Goal: Find specific page/section: Find specific page/section

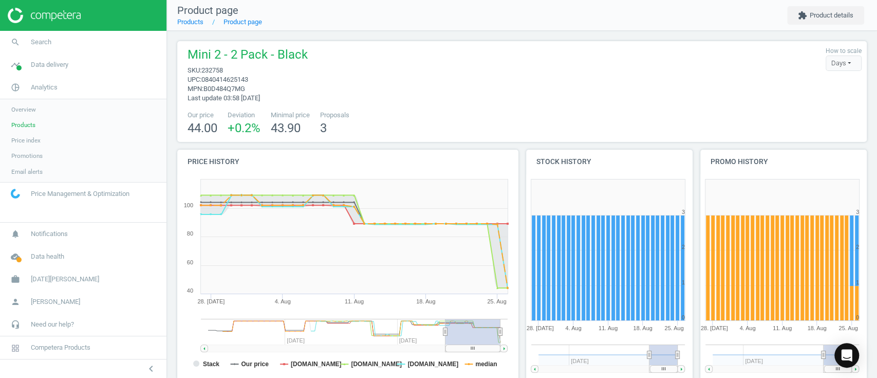
drag, startPoint x: 30, startPoint y: 123, endPoint x: 119, endPoint y: 101, distance: 91.7
click at [30, 123] on span "Products" at bounding box center [23, 125] width 24 height 8
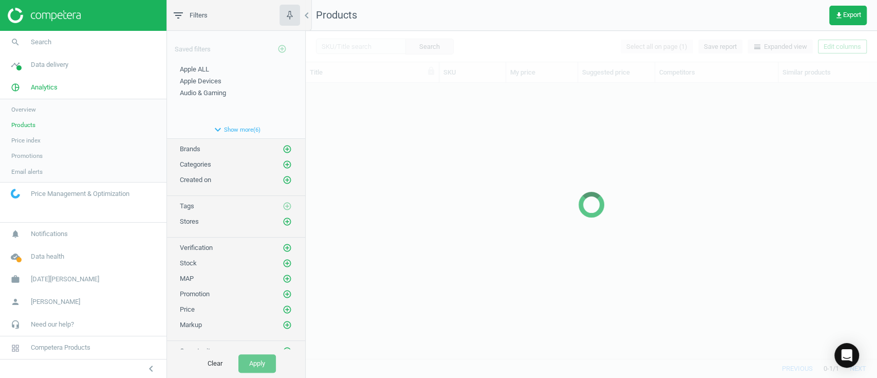
scroll to position [254, 560]
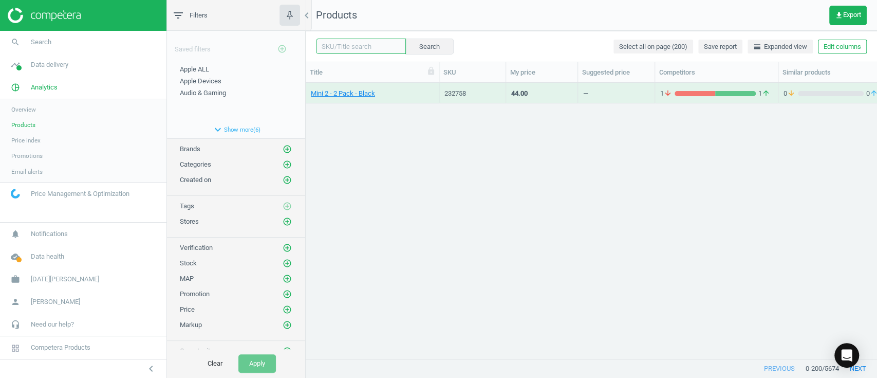
click at [355, 49] on input "text" at bounding box center [361, 46] width 90 height 15
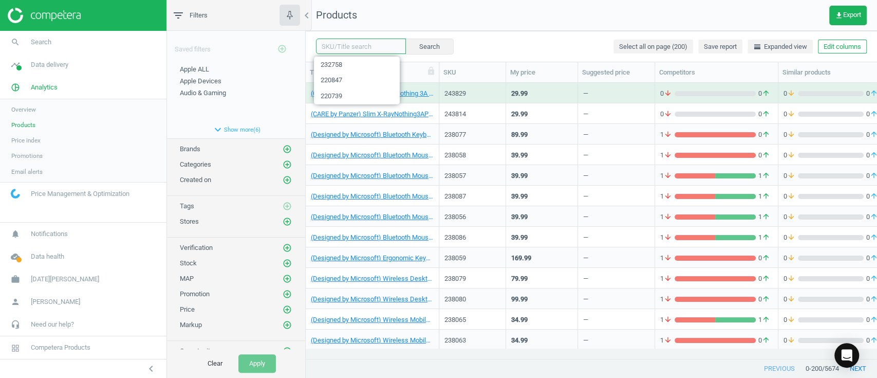
paste input "227333"
type input "227333"
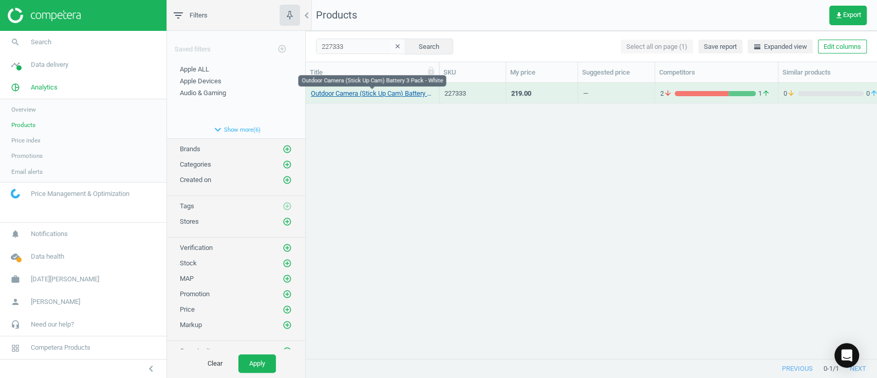
click at [393, 97] on link "Outdoor Camera (Stick Up Cam) Battery 3 Pack - White" at bounding box center [372, 93] width 123 height 9
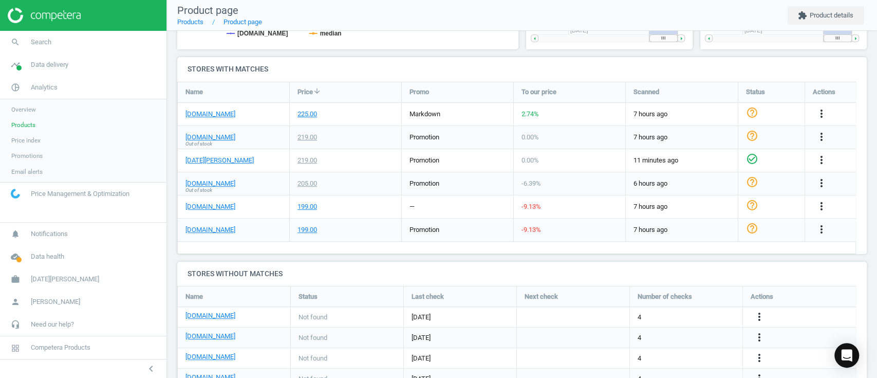
scroll to position [342, 0]
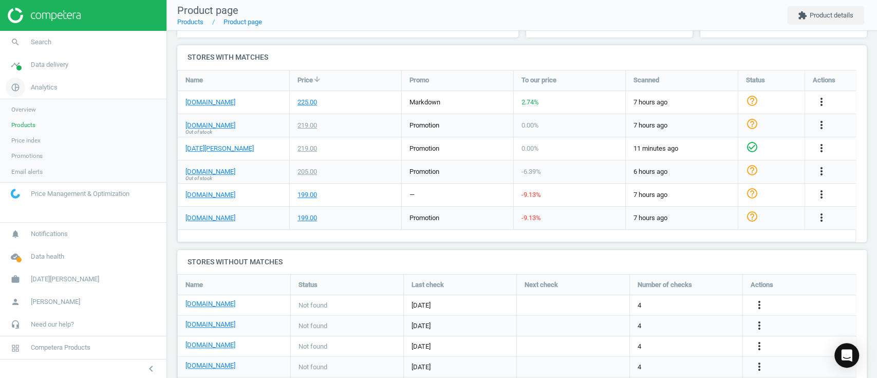
drag, startPoint x: 18, startPoint y: 125, endPoint x: 157, endPoint y: 78, distance: 147.1
click at [18, 125] on span "Products" at bounding box center [23, 125] width 24 height 8
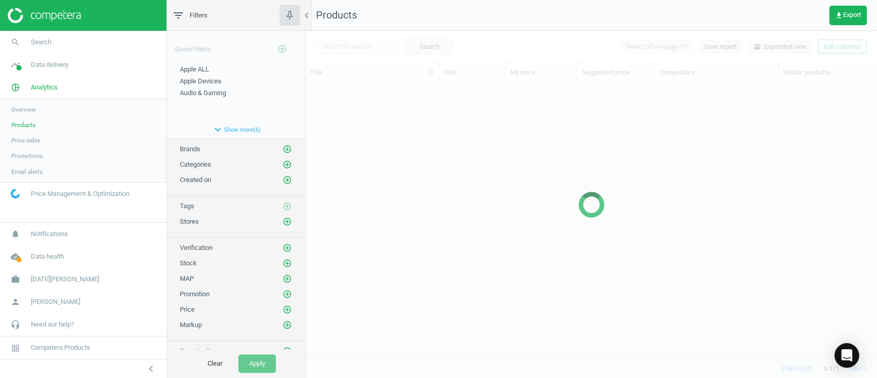
scroll to position [254, 560]
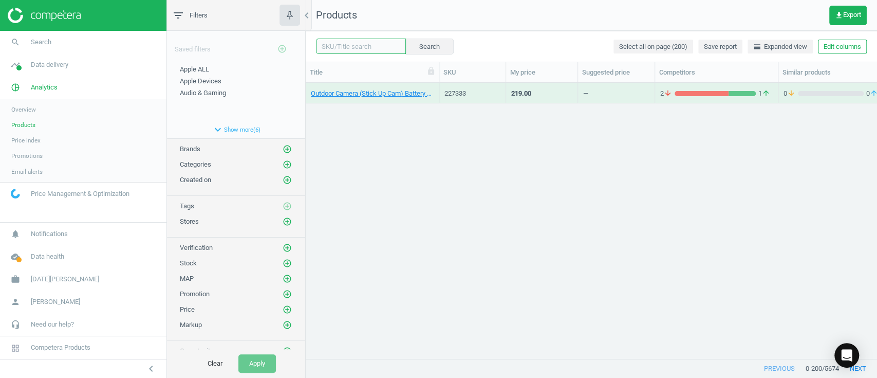
drag, startPoint x: 351, startPoint y: 47, endPoint x: 367, endPoint y: 47, distance: 15.9
click at [351, 47] on input "text" at bounding box center [361, 46] width 90 height 15
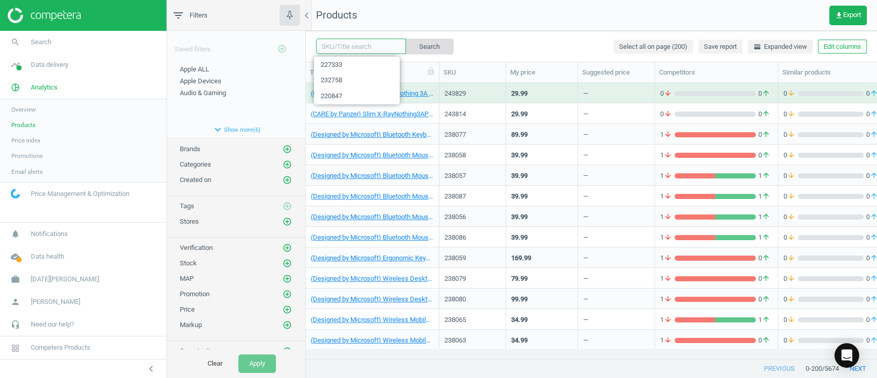
paste input "195544"
type input "195544"
click at [435, 44] on button "Search" at bounding box center [429, 46] width 48 height 15
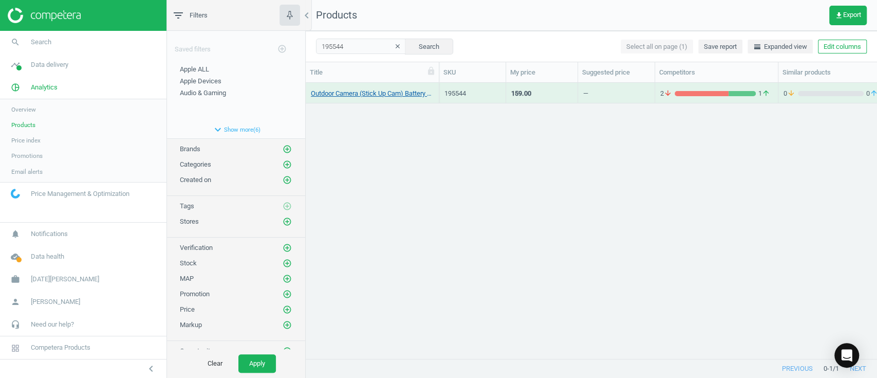
click at [413, 90] on link "Outdoor Camera (Stick Up Cam) Battery 2 Pack - White" at bounding box center [372, 93] width 123 height 9
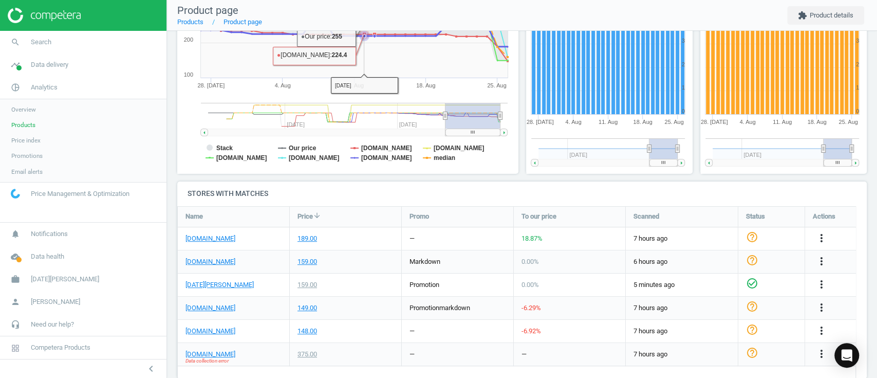
scroll to position [392, 0]
